Goal: Task Accomplishment & Management: Manage account settings

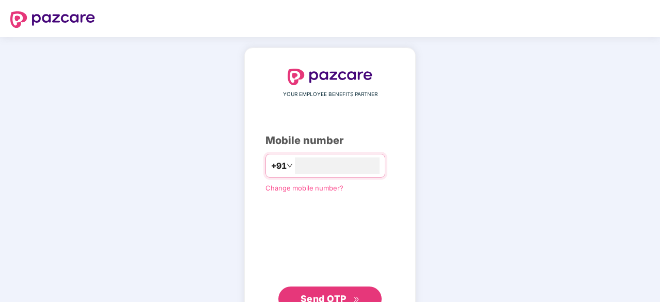
type input "*"
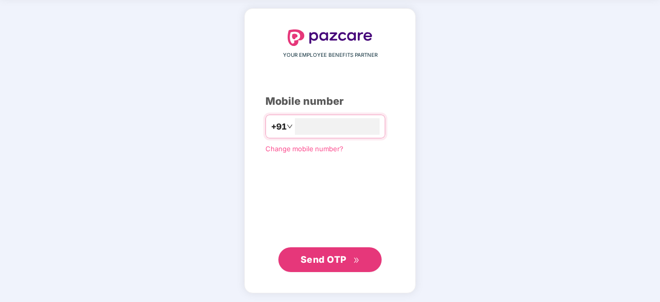
scroll to position [38, 0]
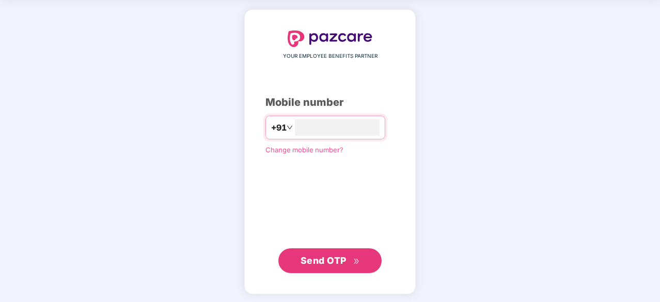
type input "**********"
click at [310, 250] on button "Send OTP" at bounding box center [329, 259] width 103 height 25
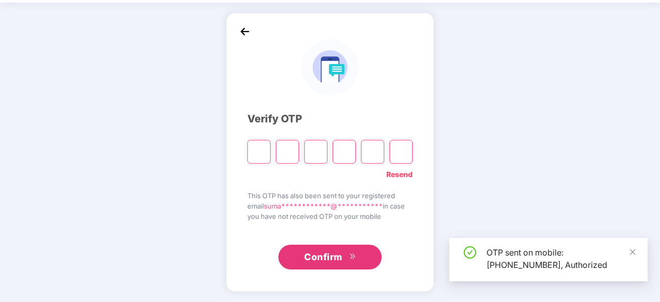
scroll to position [34, 0]
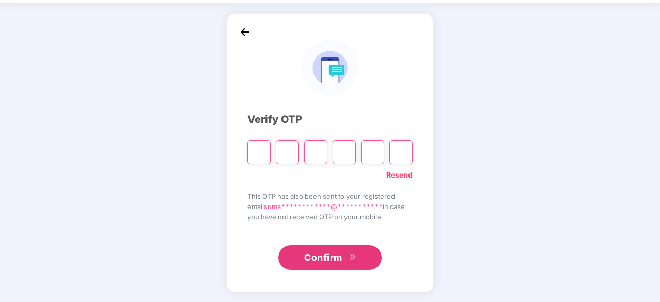
type input "*"
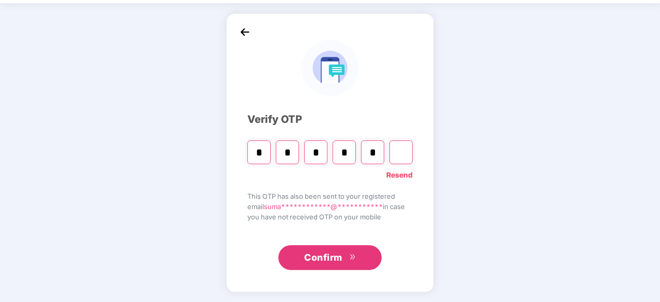
type input "*"
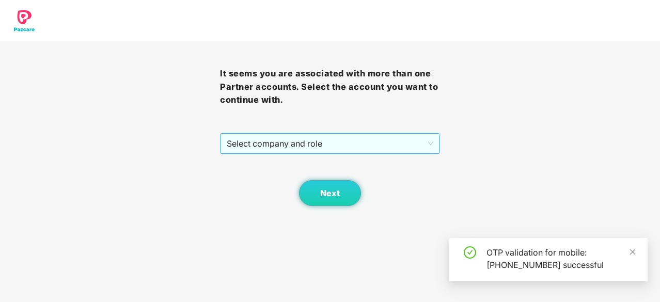
click at [384, 149] on span "Select company and role" at bounding box center [330, 144] width 206 height 20
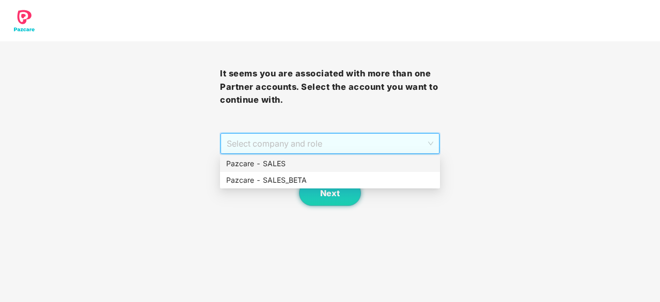
click at [299, 168] on div "Pazcare - SALES" at bounding box center [329, 163] width 207 height 11
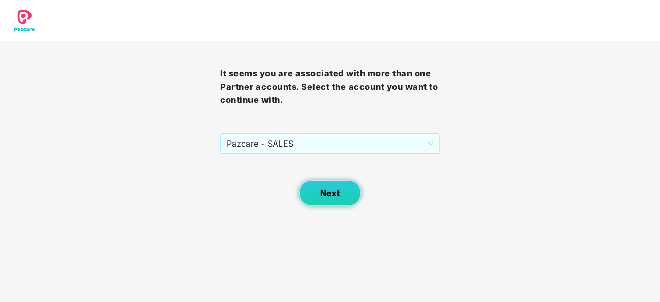
click at [330, 188] on span "Next" at bounding box center [330, 193] width 20 height 10
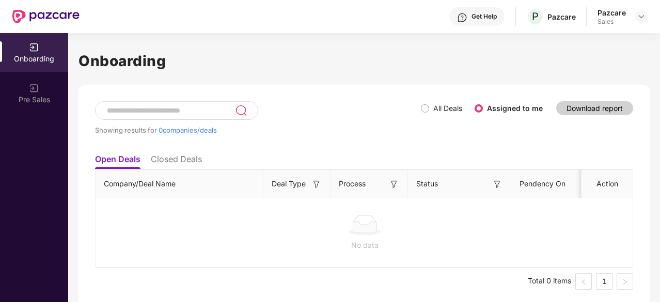
click at [616, 18] on div "Sales" at bounding box center [611, 22] width 28 height 8
click at [634, 16] on div "Pazcare Sales" at bounding box center [622, 17] width 50 height 18
click at [639, 16] on img at bounding box center [641, 16] width 8 height 8
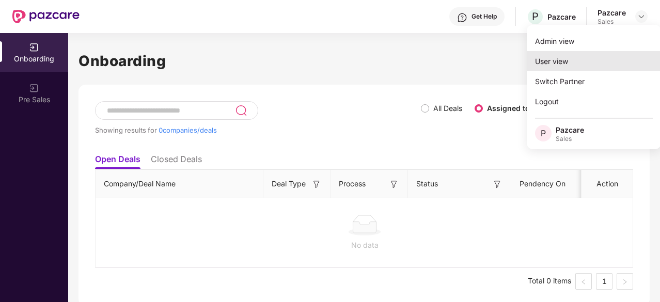
click at [567, 59] on div "User view" at bounding box center [593, 61] width 134 height 20
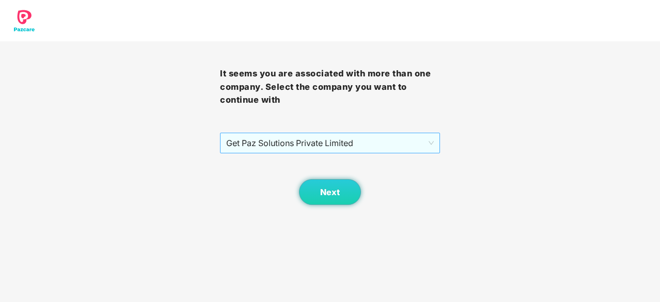
click at [415, 151] on span "Get Paz Solutions Private Limited" at bounding box center [329, 143] width 207 height 20
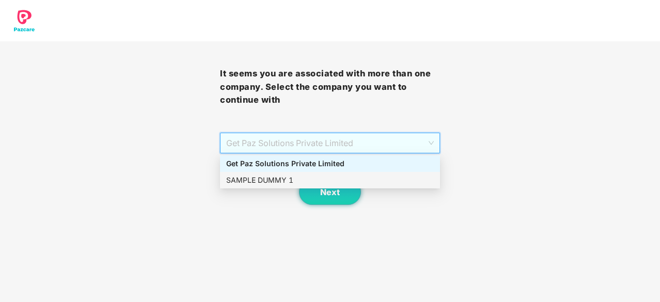
click at [369, 177] on div "SAMPLE DUMMY 1" at bounding box center [329, 179] width 207 height 11
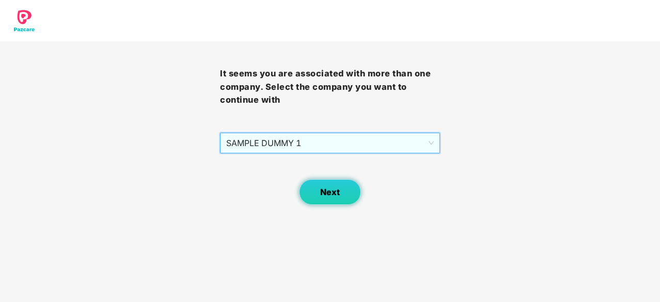
click at [328, 190] on span "Next" at bounding box center [330, 192] width 20 height 10
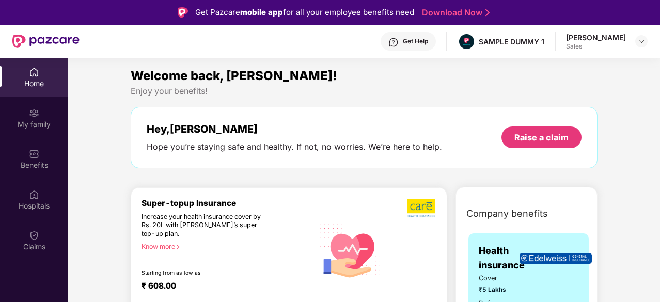
click at [40, 84] on div "Home" at bounding box center [34, 83] width 68 height 10
click at [525, 44] on div "SAMPLE DUMMY 1" at bounding box center [511, 42] width 66 height 10
click at [610, 42] on div "[PERSON_NAME]" at bounding box center [596, 38] width 60 height 10
click at [637, 41] on img at bounding box center [641, 41] width 8 height 8
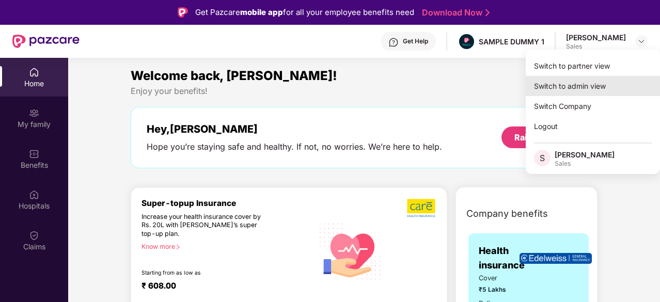
click at [584, 82] on div "Switch to admin view" at bounding box center [592, 86] width 134 height 20
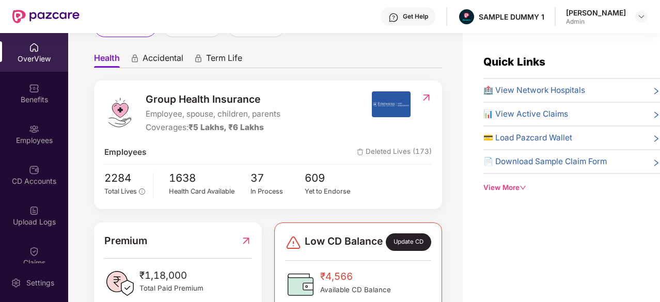
scroll to position [1, 0]
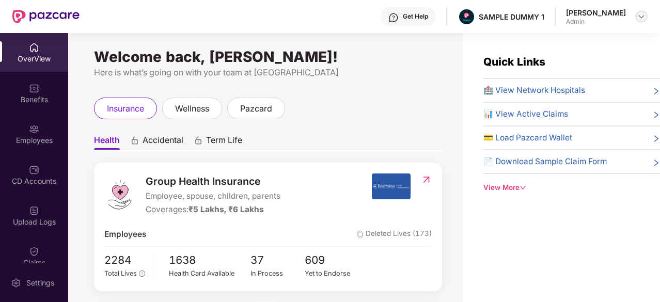
click at [640, 16] on img at bounding box center [641, 16] width 8 height 8
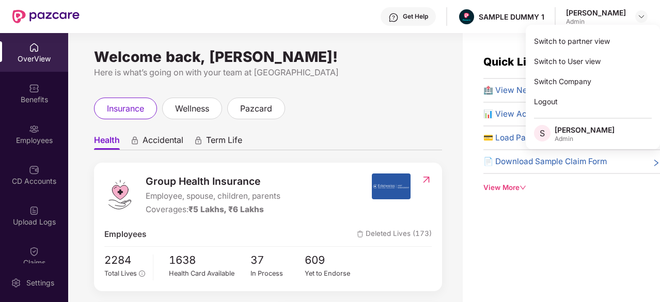
click at [440, 62] on div "Welcome back, Sumanraj Acharya! Here is what’s going on with your team at Pazca…" at bounding box center [268, 66] width 348 height 26
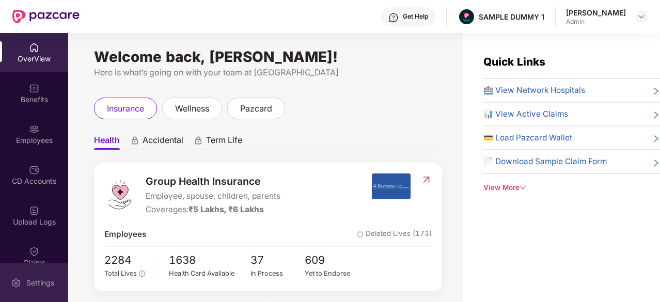
click at [40, 276] on div "Settings" at bounding box center [34, 282] width 68 height 39
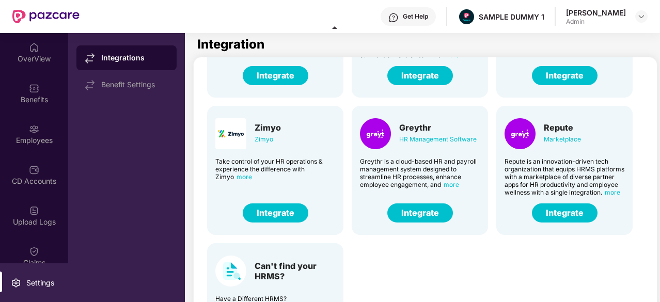
scroll to position [254, 0]
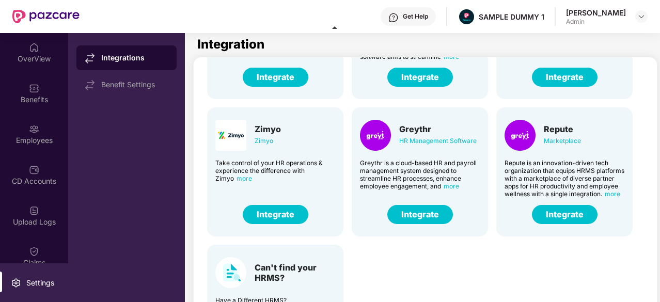
click at [301, 274] on div "Can't find your HRMS?" at bounding box center [294, 272] width 81 height 21
click at [246, 297] on div "Have a Different HRMS?" at bounding box center [275, 300] width 120 height 8
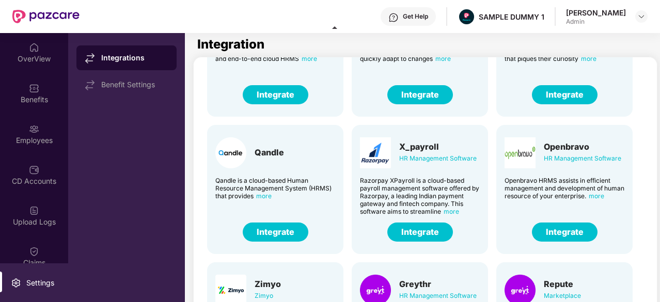
scroll to position [23, 0]
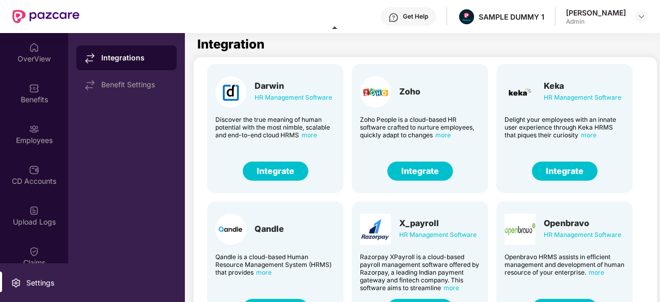
click at [548, 173] on button "Integrate" at bounding box center [565, 171] width 66 height 19
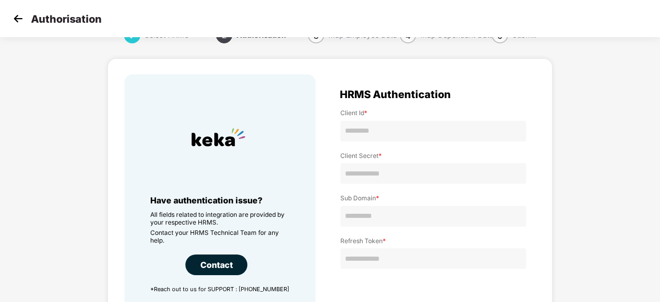
scroll to position [23, 0]
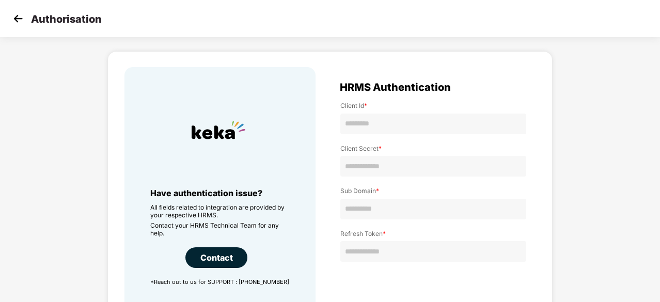
click at [24, 17] on img at bounding box center [17, 18] width 15 height 15
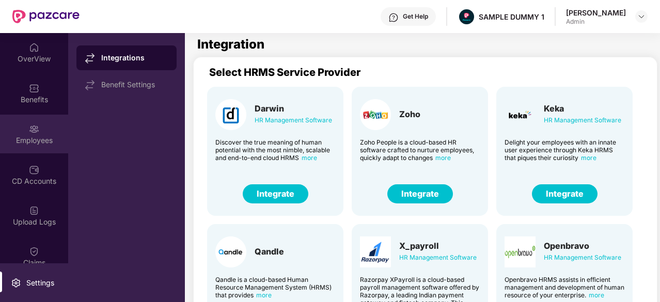
click at [25, 135] on div "Employees" at bounding box center [34, 140] width 68 height 10
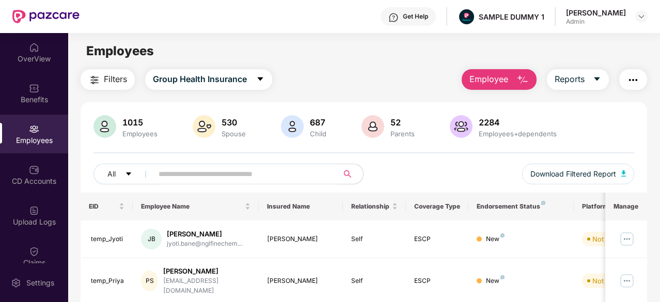
click at [517, 77] on img "button" at bounding box center [522, 80] width 12 height 12
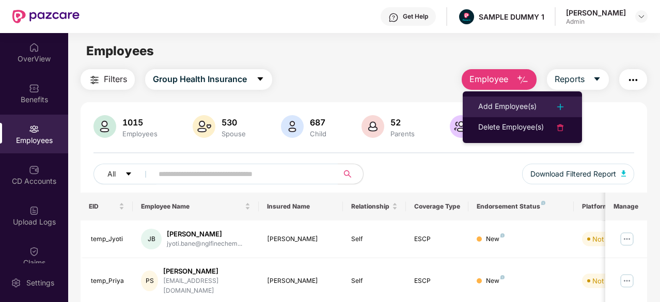
click at [511, 101] on div "Add Employee(s)" at bounding box center [507, 107] width 58 height 12
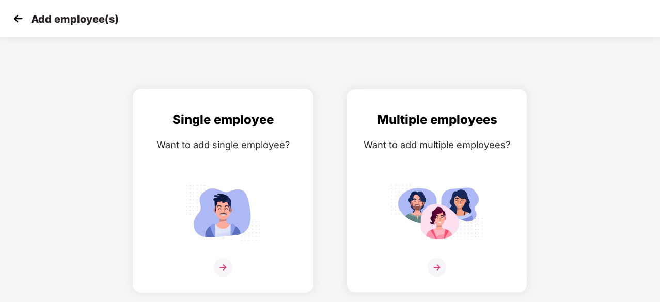
click at [223, 191] on img at bounding box center [223, 212] width 93 height 65
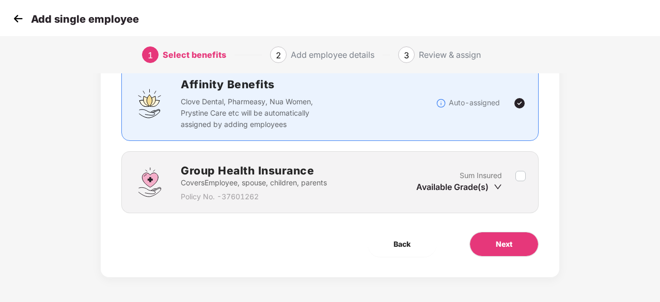
scroll to position [78, 0]
click at [525, 247] on button "Next" at bounding box center [503, 244] width 69 height 25
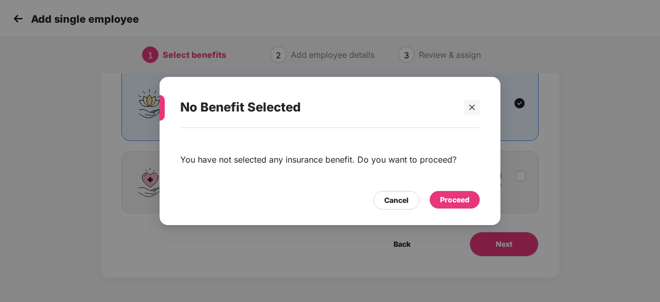
click at [457, 194] on div "Proceed" at bounding box center [454, 199] width 29 height 11
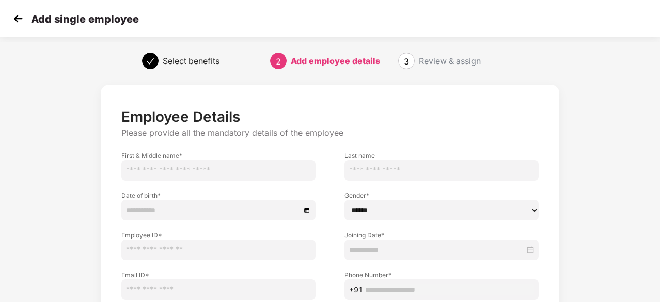
scroll to position [83, 0]
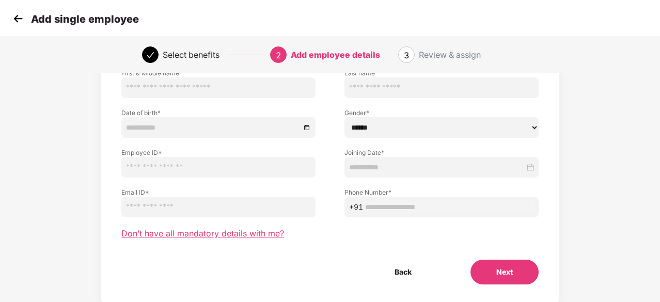
click at [238, 234] on span "Don’t have all mandatory details with me?" at bounding box center [202, 233] width 163 height 11
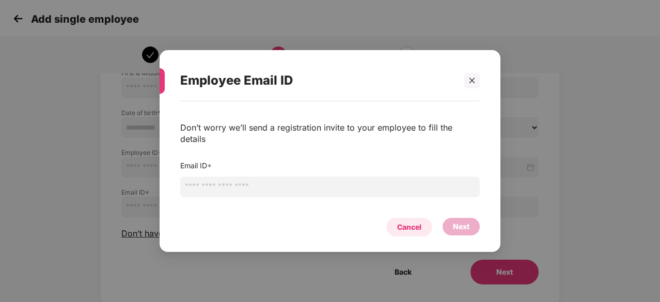
click at [409, 229] on div "Cancel" at bounding box center [409, 227] width 46 height 19
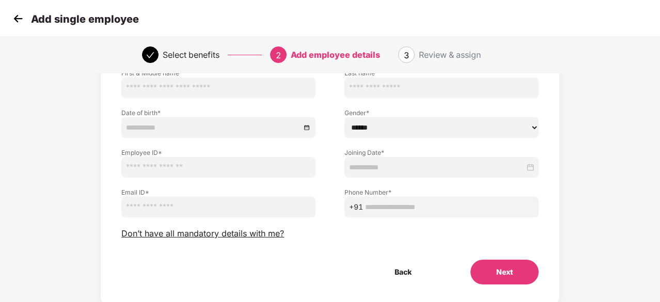
click at [26, 15] on div "Add single employee" at bounding box center [74, 18] width 129 height 15
click at [19, 17] on img at bounding box center [17, 18] width 15 height 15
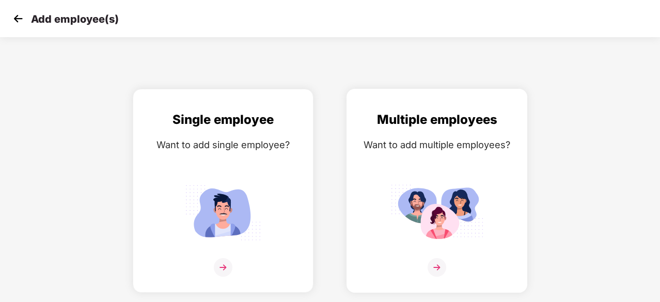
click at [376, 170] on div "Multiple employees Want to add multiple employees?" at bounding box center [436, 200] width 159 height 180
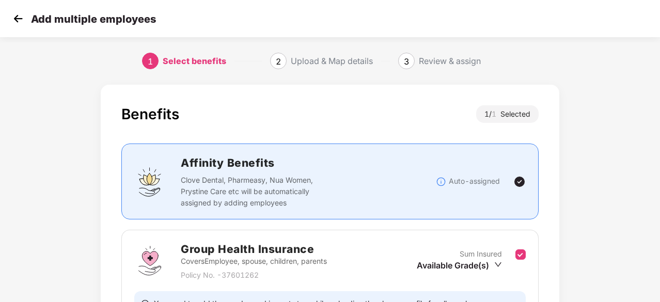
scroll to position [113, 0]
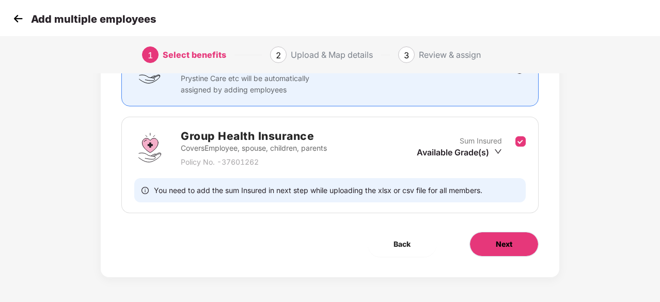
click at [508, 252] on button "Next" at bounding box center [503, 244] width 69 height 25
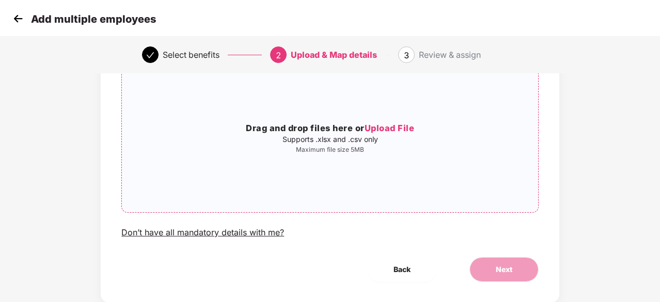
scroll to position [86, 0]
click at [16, 14] on img at bounding box center [17, 18] width 15 height 15
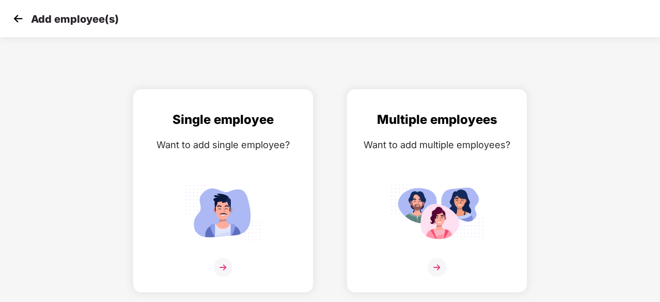
click at [16, 14] on img at bounding box center [17, 18] width 15 height 15
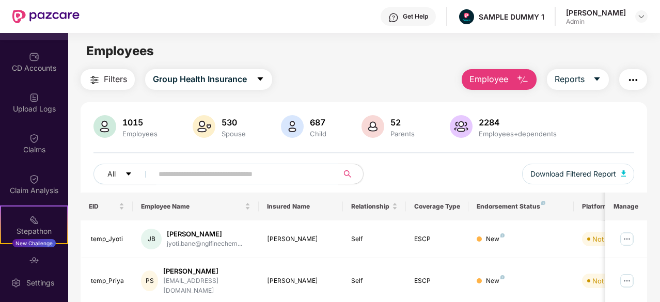
scroll to position [204, 0]
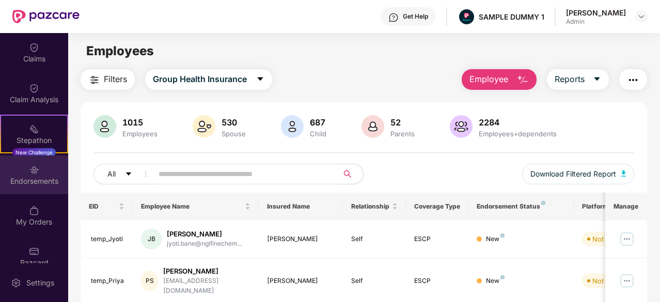
click at [34, 181] on div "Endorsements" at bounding box center [34, 181] width 68 height 10
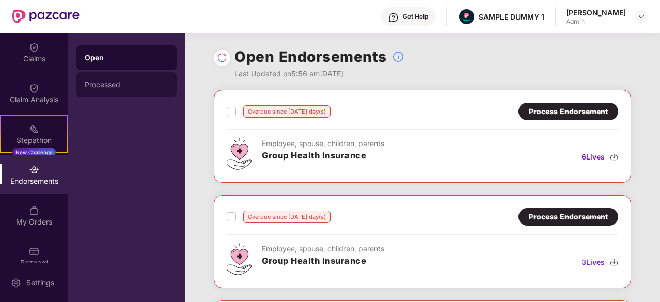
click at [135, 84] on div "Processed" at bounding box center [127, 85] width 84 height 8
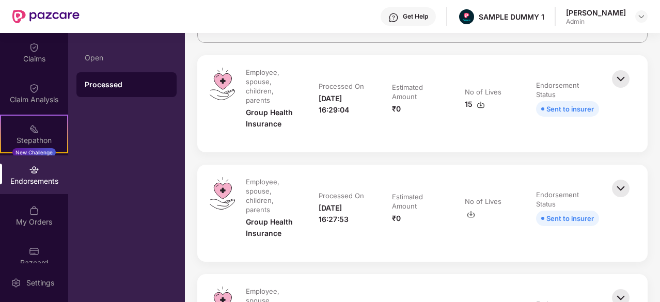
scroll to position [111, 0]
drag, startPoint x: 528, startPoint y: 104, endPoint x: 586, endPoint y: 115, distance: 59.3
click at [586, 115] on td "Endorsement Status Sent to insurer" at bounding box center [567, 104] width 84 height 72
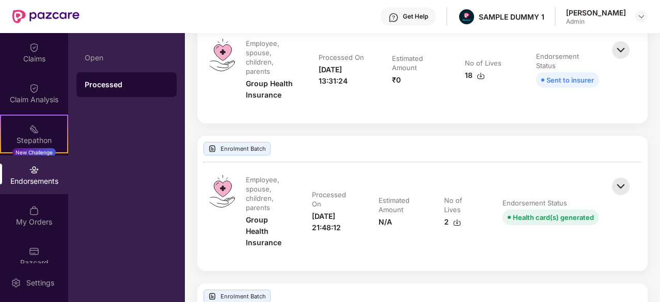
scroll to position [669, 0]
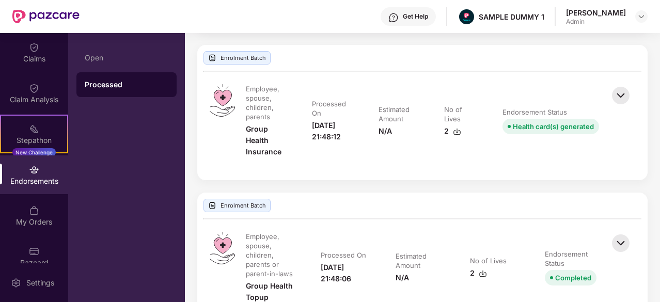
click at [629, 100] on img at bounding box center [620, 95] width 23 height 23
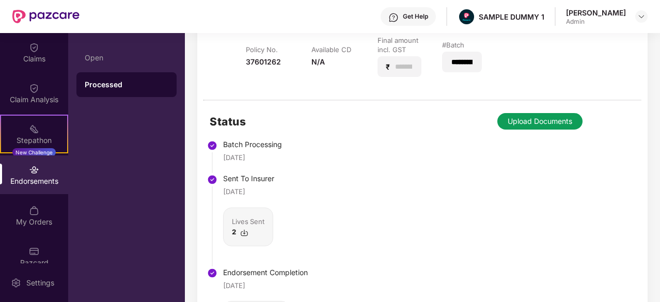
scroll to position [801, 0]
drag, startPoint x: 277, startPoint y: 160, endPoint x: 225, endPoint y: 157, distance: 52.2
click at [225, 157] on div "[DATE]" at bounding box center [265, 158] width 85 height 10
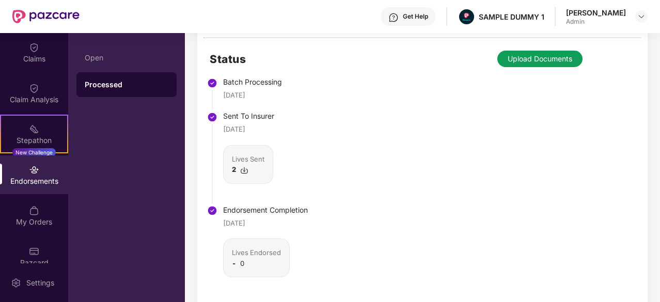
drag, startPoint x: 275, startPoint y: 221, endPoint x: 210, endPoint y: 220, distance: 65.1
click at [210, 220] on li "Endorsement Completion [DATE] Lives Endorsed - 0" at bounding box center [259, 254] width 98 height 93
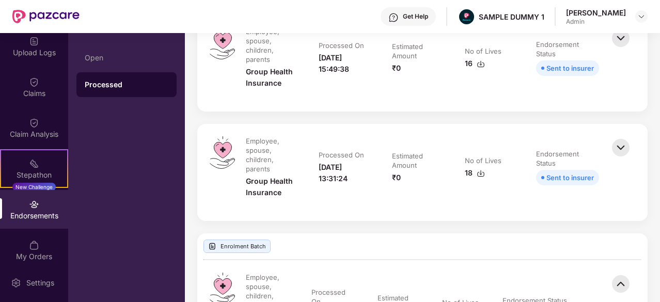
scroll to position [123, 0]
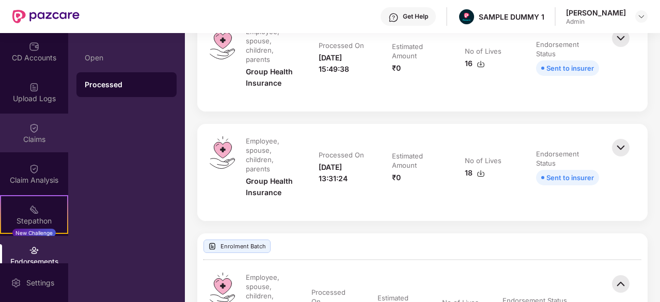
click at [38, 144] on div "Claims" at bounding box center [34, 133] width 68 height 39
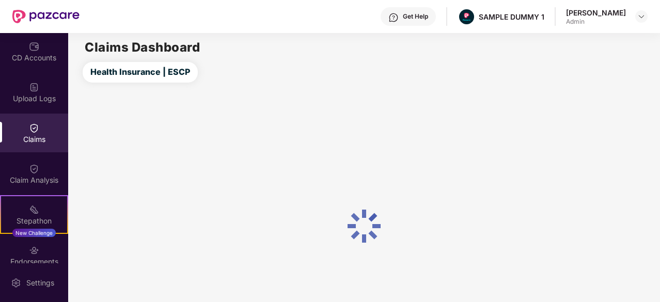
scroll to position [41, 0]
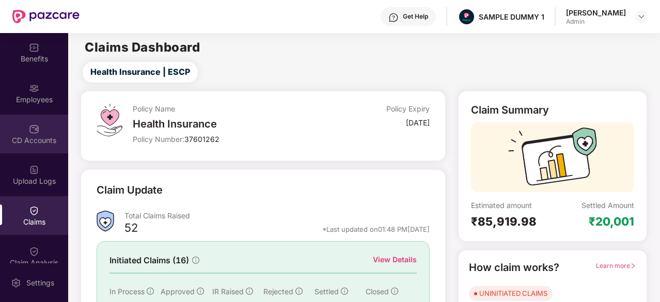
click at [31, 138] on div "CD Accounts" at bounding box center [34, 140] width 68 height 10
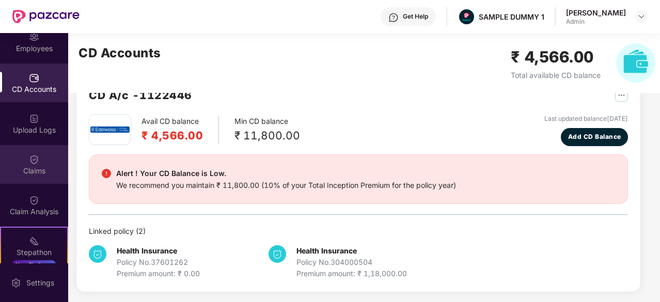
scroll to position [91, 0]
click at [33, 180] on div "Claims" at bounding box center [34, 165] width 68 height 39
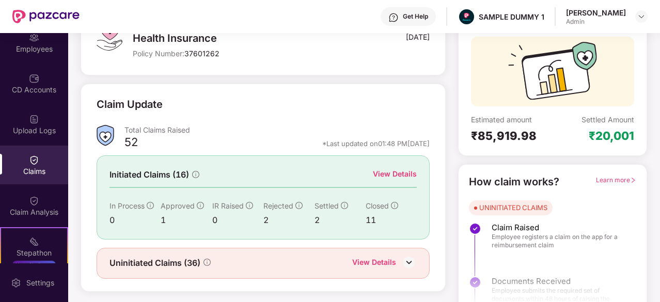
scroll to position [85, 0]
click at [407, 174] on div "View Details" at bounding box center [395, 174] width 44 height 11
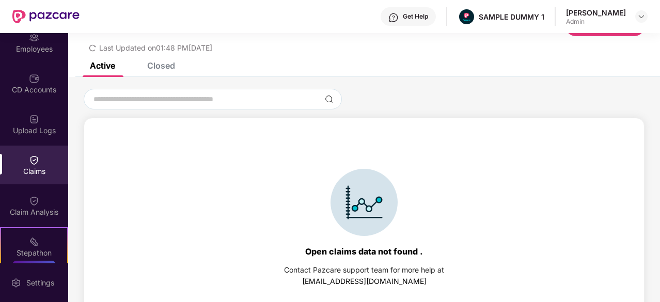
scroll to position [47, 0]
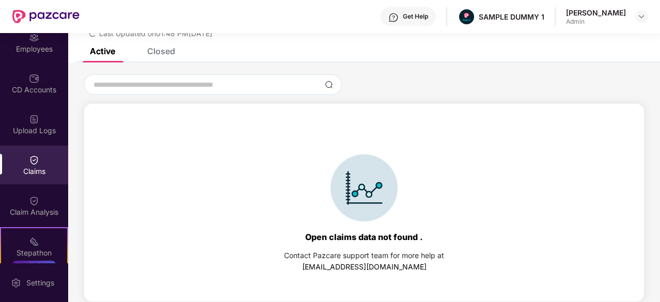
click at [168, 50] on div "Closed" at bounding box center [161, 51] width 28 height 10
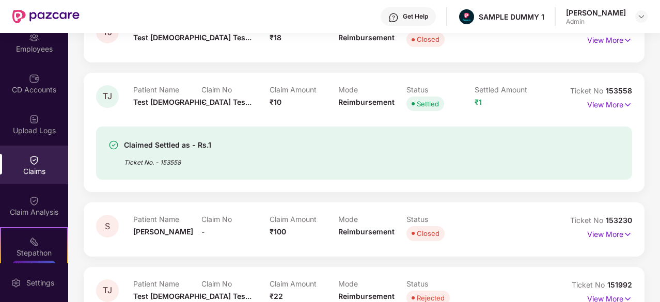
scroll to position [187, 0]
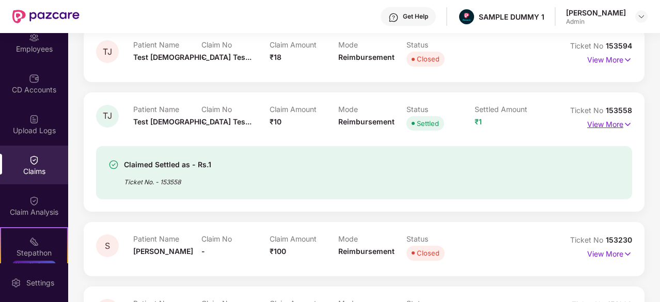
click at [593, 124] on p "View More" at bounding box center [609, 123] width 45 height 14
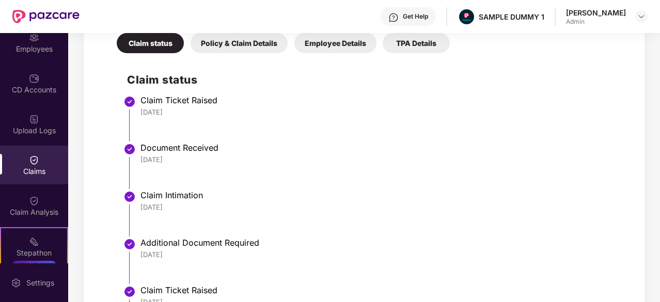
scroll to position [423, 0]
drag, startPoint x: 226, startPoint y: 92, endPoint x: 217, endPoint y: 97, distance: 9.9
click at [217, 97] on div "Claim status Claim Ticket Raised [DATE] Document Received [DATE] Claim Intimati…" at bounding box center [363, 256] width 515 height 397
drag, startPoint x: 195, startPoint y: 109, endPoint x: 142, endPoint y: 108, distance: 53.2
click at [142, 108] on div "[DATE]" at bounding box center [380, 111] width 481 height 9
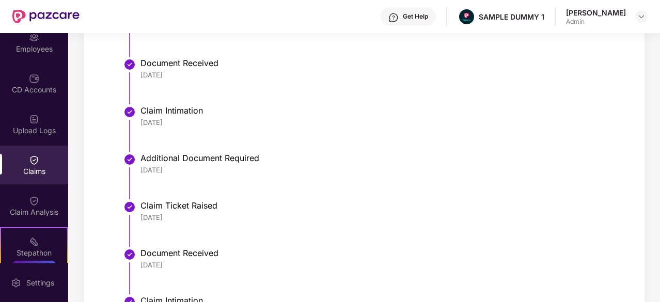
scroll to position [507, 0]
drag, startPoint x: 189, startPoint y: 84, endPoint x: 138, endPoint y: 79, distance: 50.8
click at [138, 79] on li "Document Received [DATE]" at bounding box center [374, 85] width 494 height 47
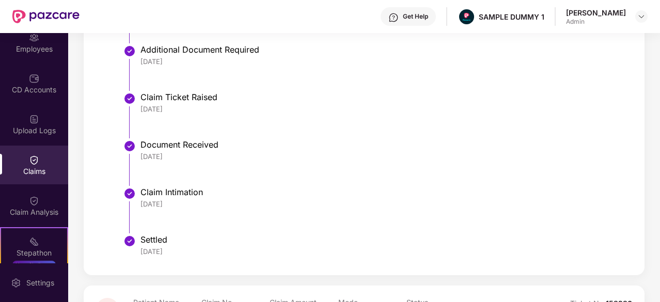
scroll to position [669, 0]
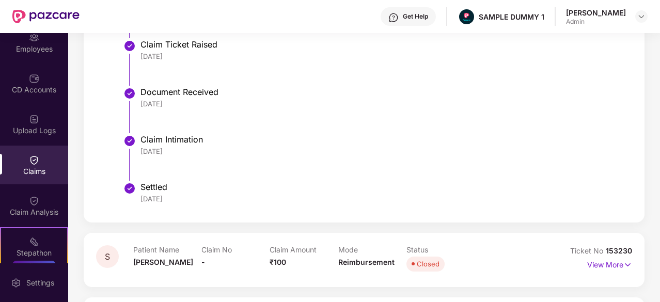
drag, startPoint x: 184, startPoint y: 156, endPoint x: 140, endPoint y: 150, distance: 43.7
click at [140, 150] on li "Claim Intimation [DATE]" at bounding box center [374, 161] width 494 height 47
drag, startPoint x: 188, startPoint y: 203, endPoint x: 138, endPoint y: 200, distance: 50.2
click at [138, 200] on li "Settled [DATE]" at bounding box center [374, 197] width 494 height 25
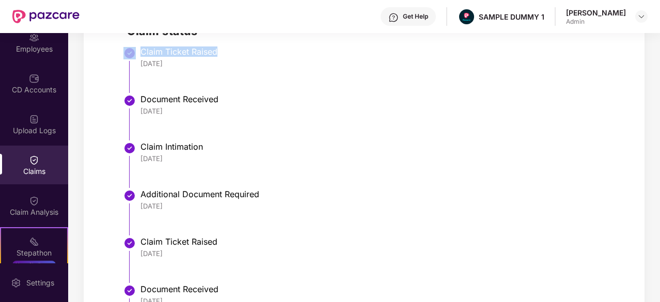
scroll to position [419, 0]
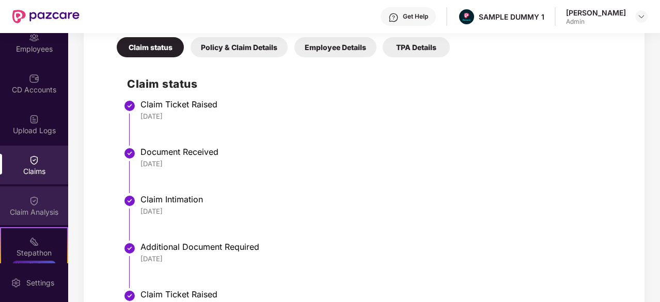
drag, startPoint x: 50, startPoint y: 206, endPoint x: 14, endPoint y: 209, distance: 35.7
click at [14, 209] on div "Claim Analysis" at bounding box center [34, 212] width 68 height 10
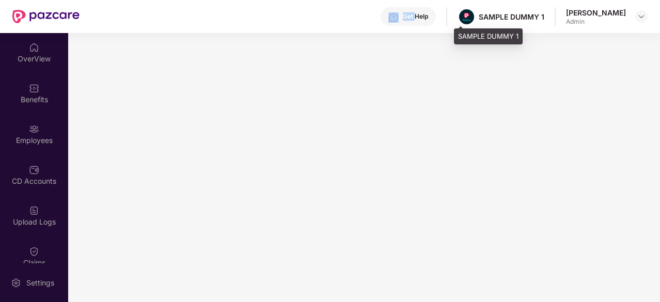
drag, startPoint x: 356, startPoint y: 17, endPoint x: 413, endPoint y: 14, distance: 56.9
click at [413, 14] on div "Get Help SAMPLE DUMMY 1 [PERSON_NAME] Admin" at bounding box center [363, 16] width 568 height 33
click at [413, 14] on div "Get Help" at bounding box center [415, 16] width 25 height 8
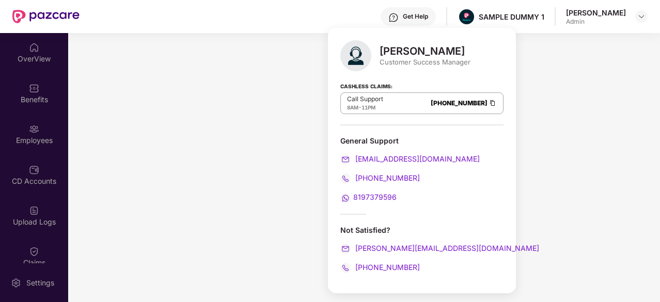
click at [406, 14] on div "Get Help" at bounding box center [415, 16] width 25 height 8
